Goal: Obtain resource: Download file/media

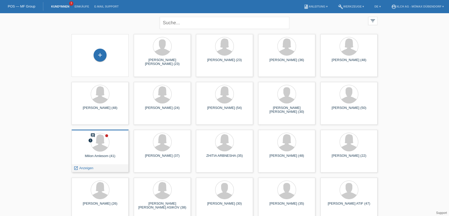
click at [119, 150] on div at bounding box center [100, 142] width 49 height 19
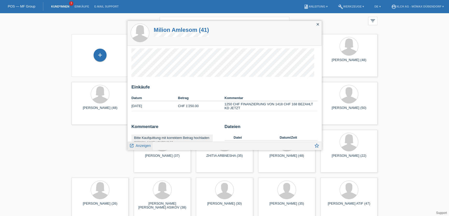
click at [133, 146] on icon "launch" at bounding box center [131, 146] width 5 height 5
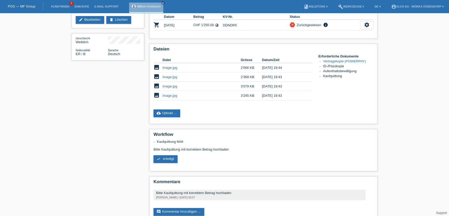
scroll to position [65, 0]
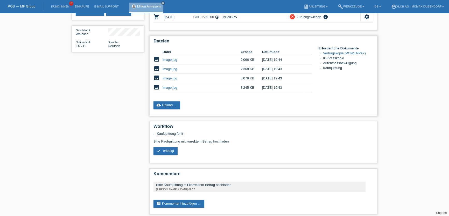
click at [167, 59] on link "image.jpg" at bounding box center [169, 60] width 15 height 4
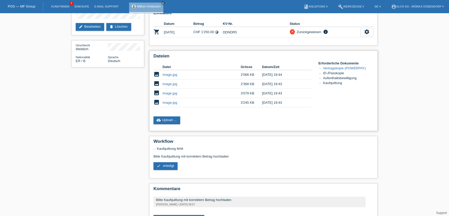
scroll to position [41, 0]
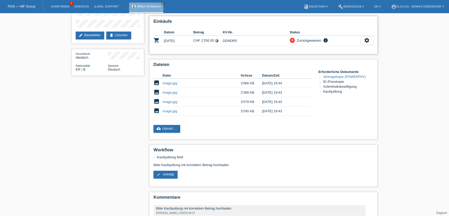
click at [326, 38] on icon "info" at bounding box center [325, 40] width 6 height 5
click at [166, 109] on link "image.jpg" at bounding box center [169, 111] width 15 height 4
click at [171, 101] on link "image.jpg" at bounding box center [169, 102] width 15 height 4
click at [172, 82] on link "image.jpg" at bounding box center [169, 83] width 15 height 4
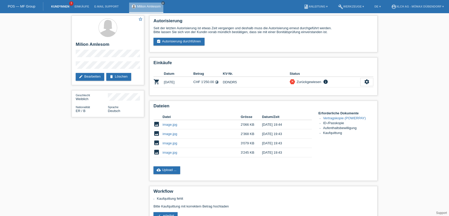
click at [60, 8] on link "Kund*innen" at bounding box center [59, 6] width 23 height 3
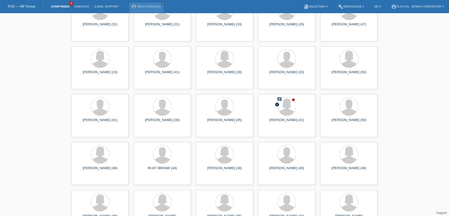
scroll to position [1107, 0]
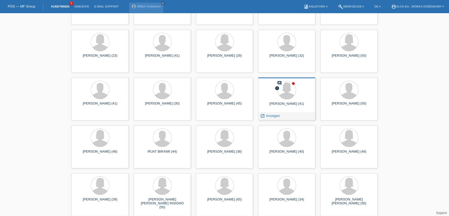
click at [291, 98] on div at bounding box center [286, 90] width 49 height 19
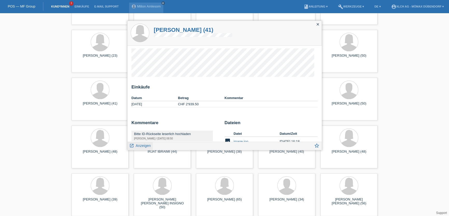
click at [139, 148] on link "launch Anzeigen" at bounding box center [140, 145] width 22 height 6
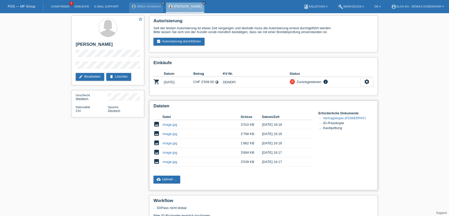
click at [170, 160] on link "image.jpg" at bounding box center [169, 162] width 15 height 4
click at [170, 148] on td "image.jpg" at bounding box center [201, 152] width 78 height 9
click at [169, 151] on link "image.jpg" at bounding box center [169, 153] width 15 height 4
